Goal: Task Accomplishment & Management: Manage account settings

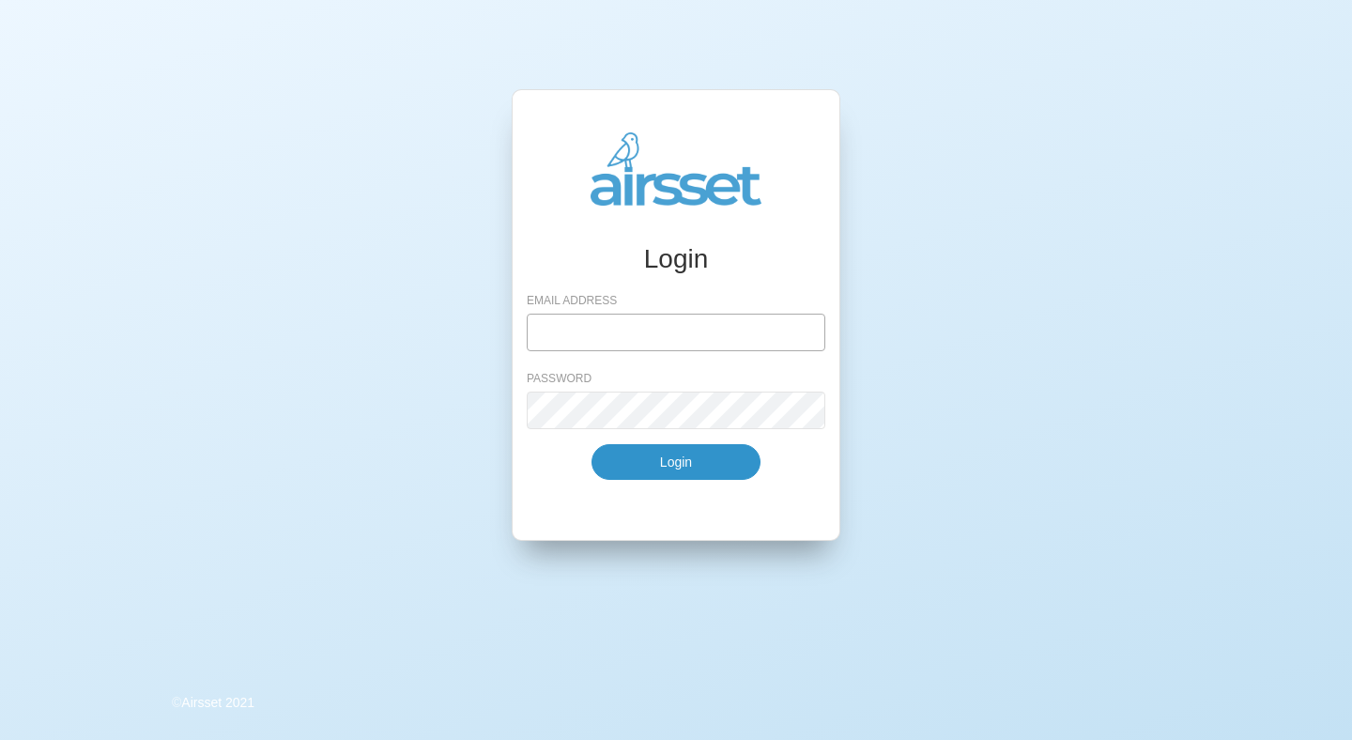
type input "[EMAIL_ADDRESS][DOMAIN_NAME]"
click at [671, 451] on button "Login" at bounding box center [675, 462] width 169 height 36
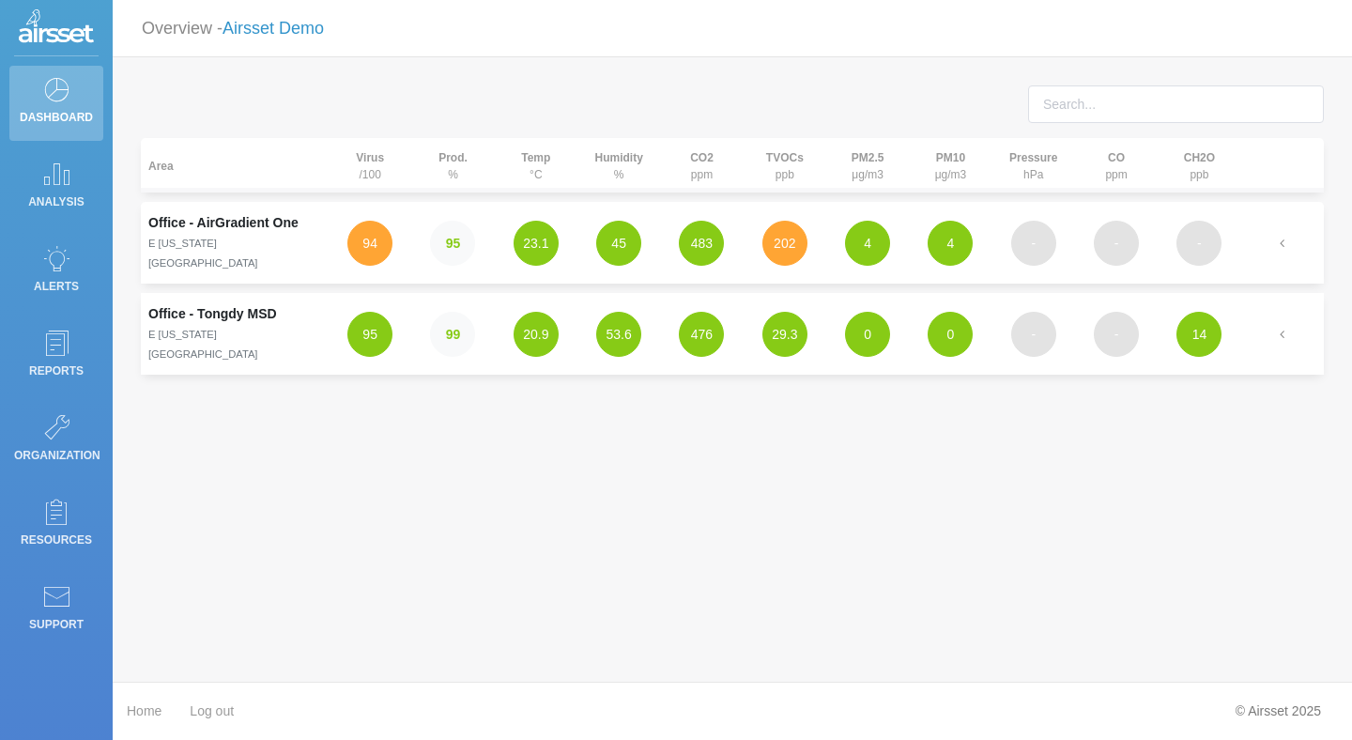
click at [287, 22] on link "Airsset Demo" at bounding box center [272, 28] width 101 height 19
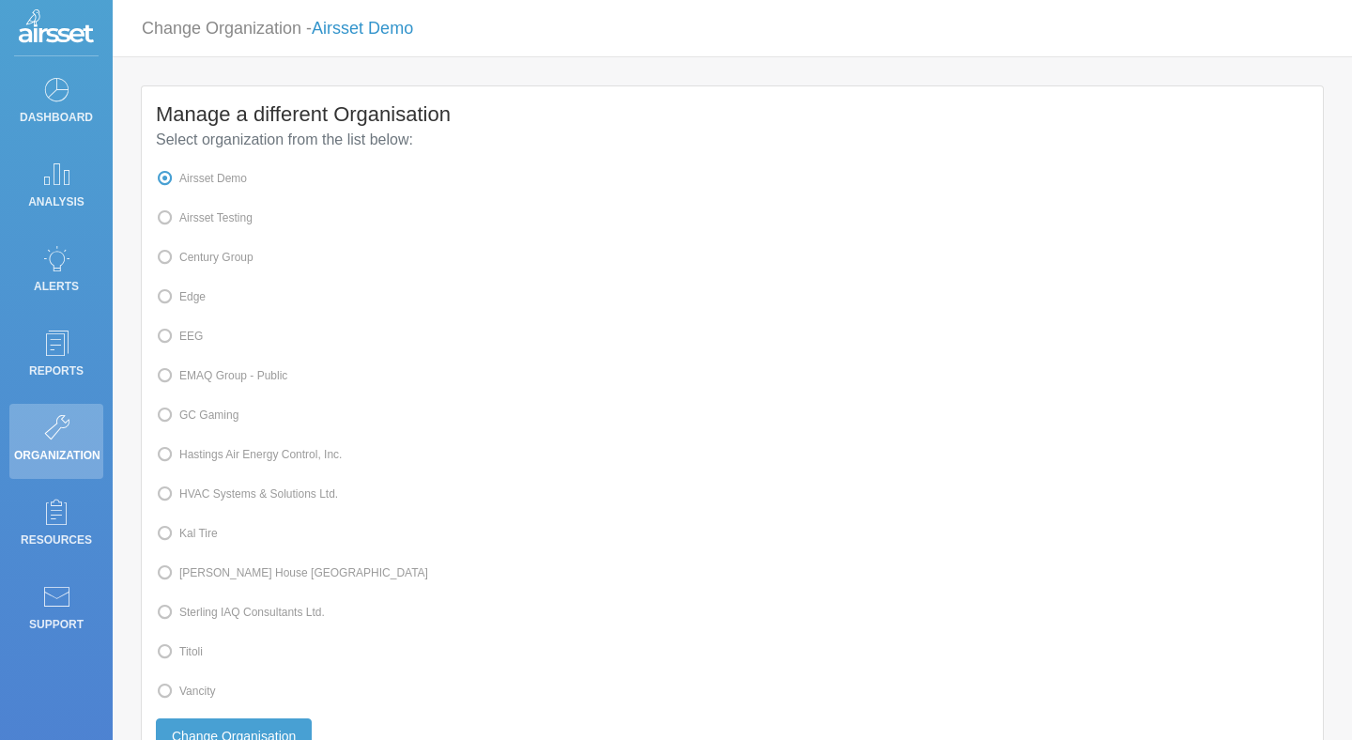
scroll to position [6, 0]
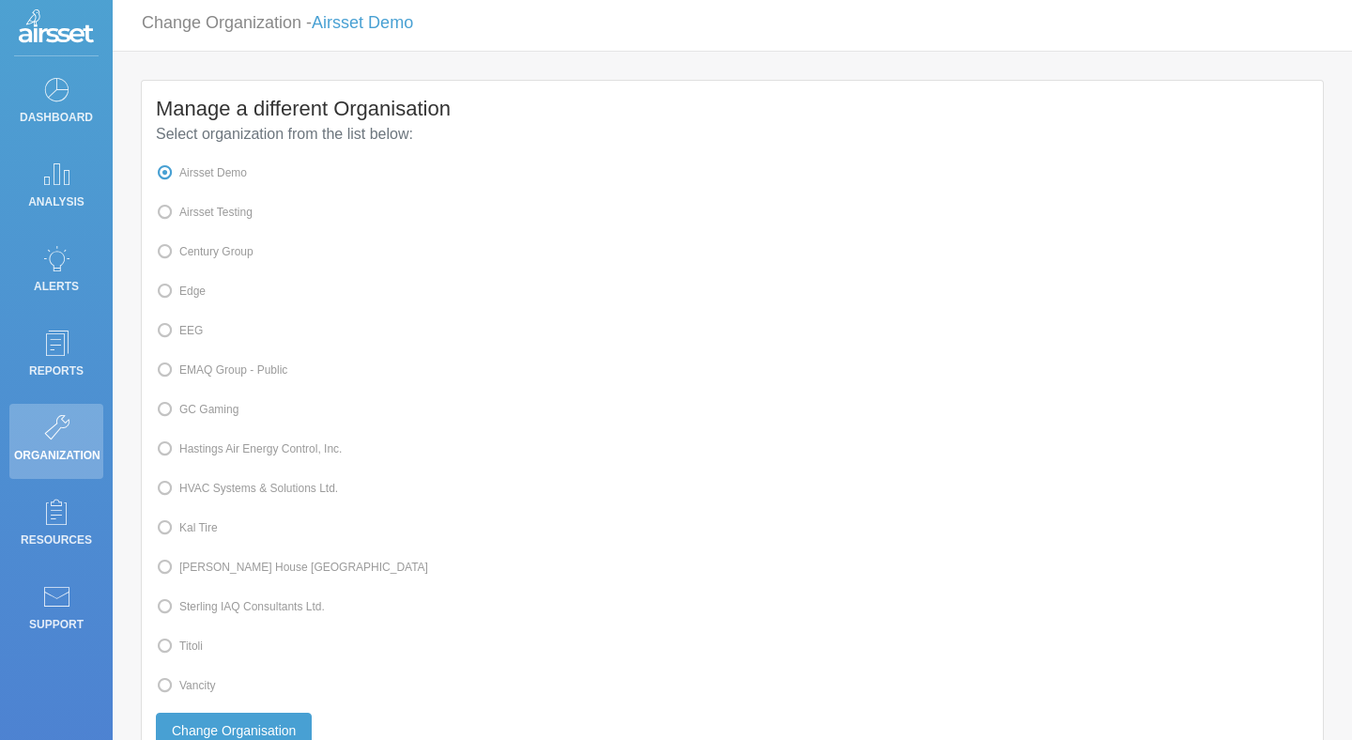
click at [179, 684] on span at bounding box center [179, 685] width 0 height 13
click at [192, 684] on input "Vancity" at bounding box center [185, 684] width 12 height 12
radio input "true"
radio input "false"
click at [219, 721] on button "Change Organisation" at bounding box center [234, 731] width 156 height 36
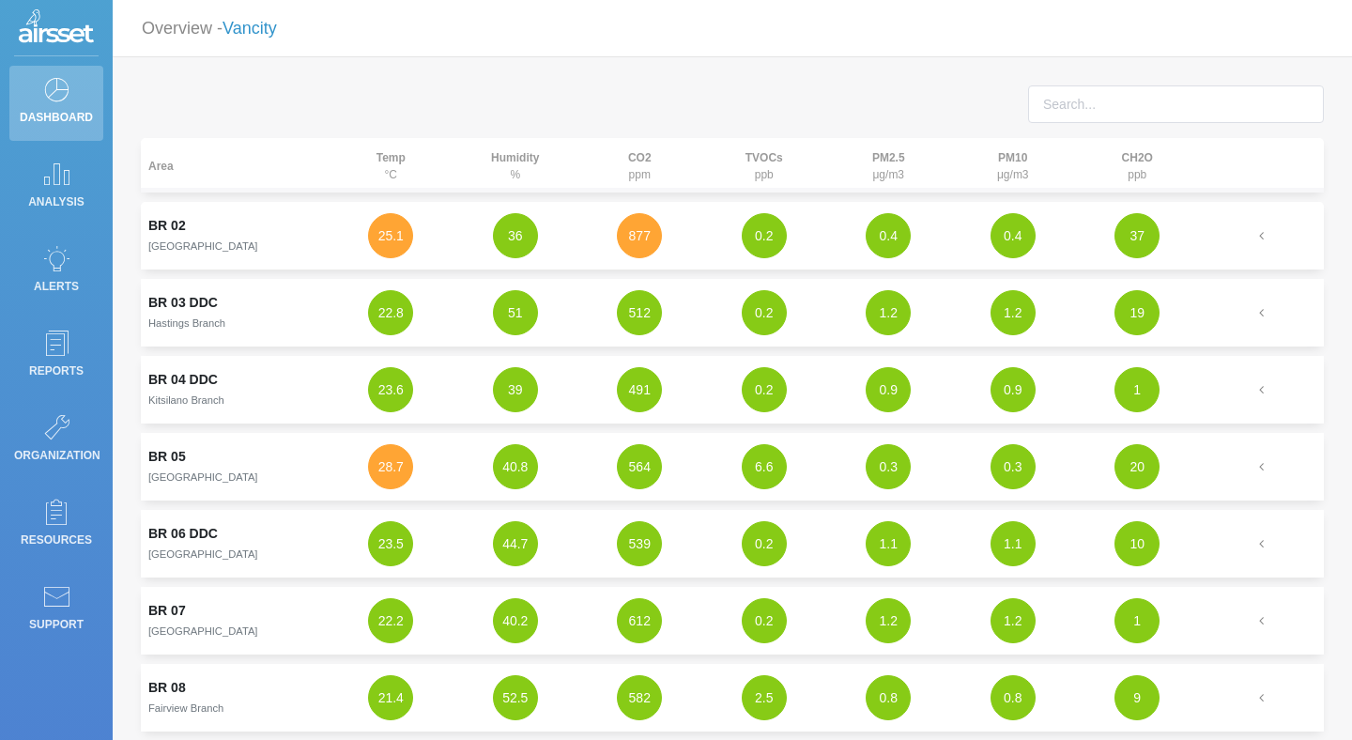
click at [253, 22] on link "Vancity" at bounding box center [249, 28] width 54 height 19
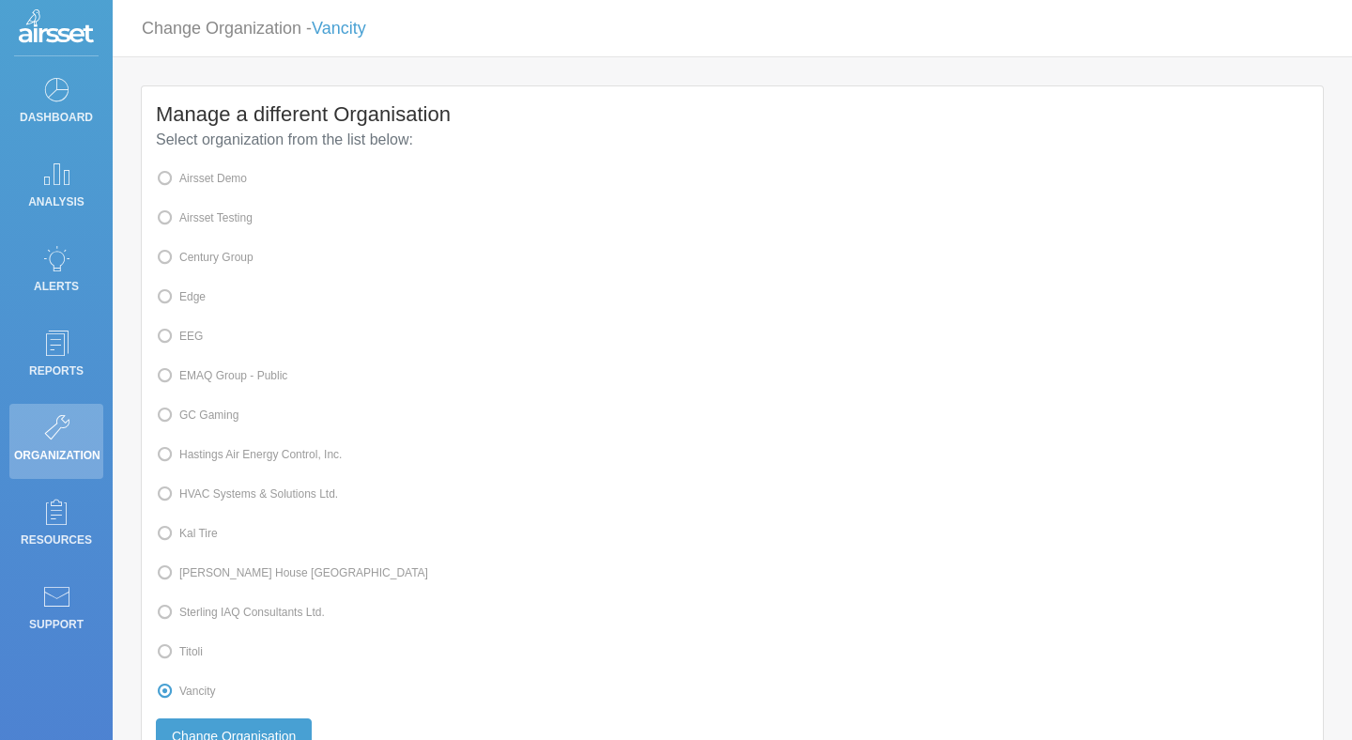
click at [198, 537] on label "Kal Tire" at bounding box center [187, 533] width 62 height 24
click at [192, 537] on input "Kal Tire" at bounding box center [185, 532] width 12 height 12
radio input "true"
radio input "false"
click at [250, 728] on button "Change Organisation" at bounding box center [234, 736] width 156 height 36
